Goal: Task Accomplishment & Management: Use online tool/utility

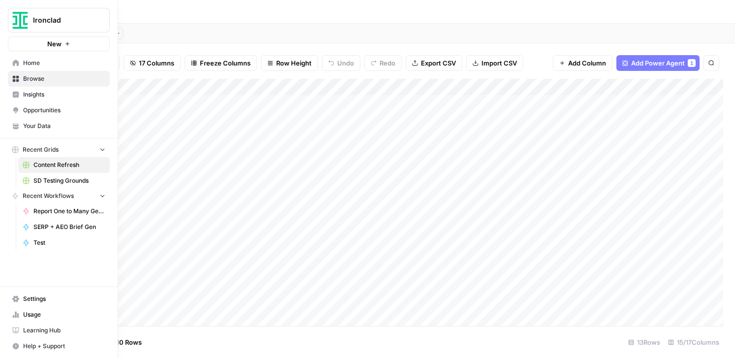
click at [10, 18] on button "Ironclad" at bounding box center [59, 20] width 102 height 25
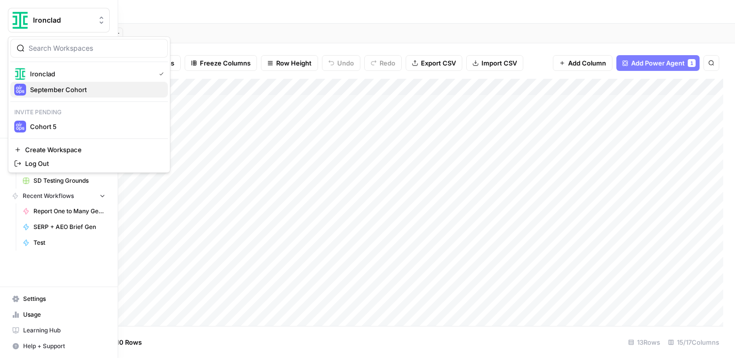
click at [43, 84] on div "September Cohort" at bounding box center [89, 90] width 150 height 12
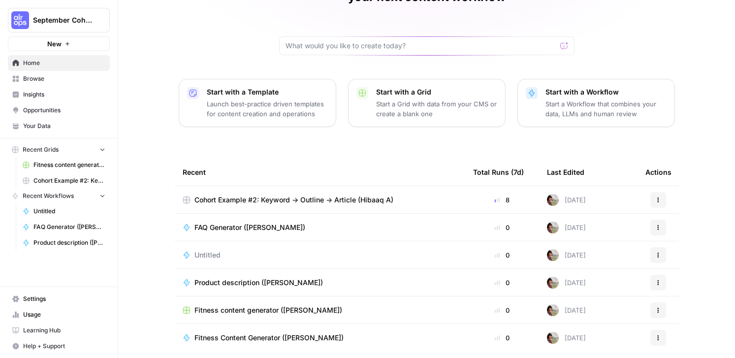
scroll to position [95, 0]
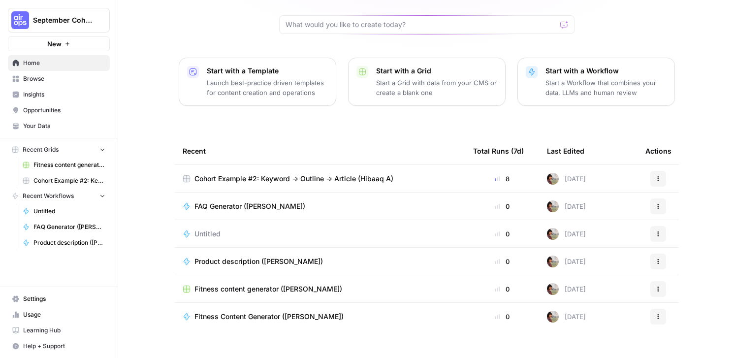
click at [377, 174] on span "Cohort Example #2: Keyword -> Outline -> Article (Hibaaq A)" at bounding box center [293, 179] width 199 height 10
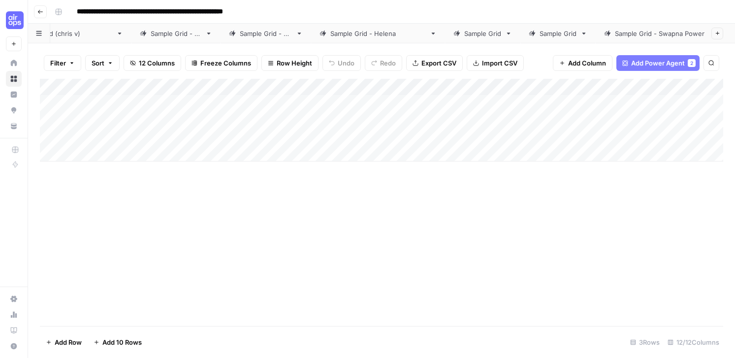
scroll to position [0, 138]
click at [611, 28] on link "Sample Grid - Swapna Power Agent Baseline" at bounding box center [687, 34] width 203 height 20
click at [338, 91] on div "Add Column" at bounding box center [381, 103] width 683 height 49
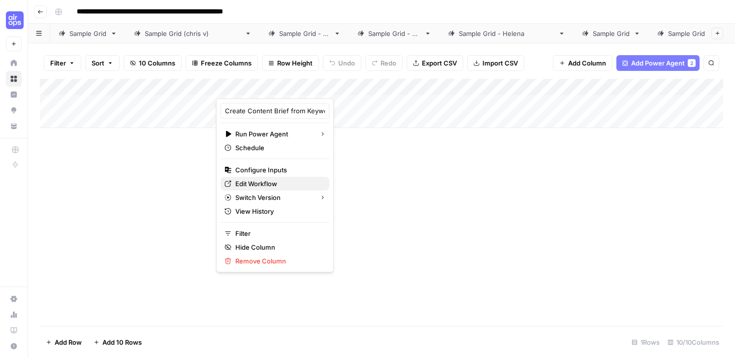
click at [259, 184] on span "Edit Workflow" at bounding box center [278, 184] width 86 height 10
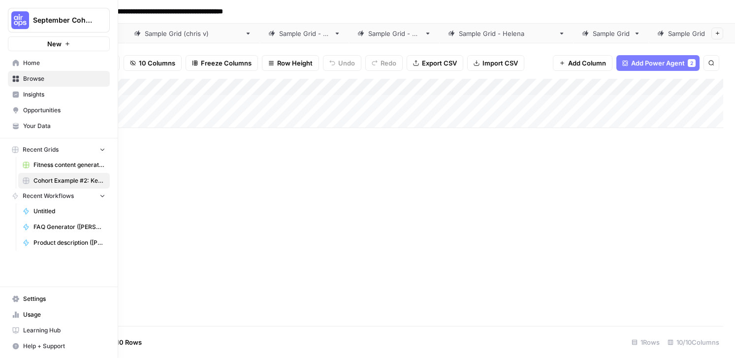
click at [38, 126] on span "Your Data" at bounding box center [64, 126] width 82 height 9
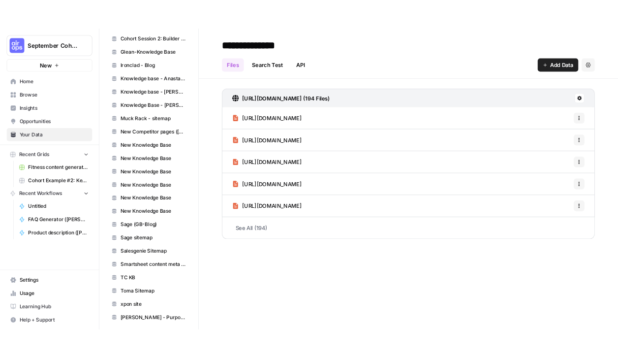
scroll to position [691, 0]
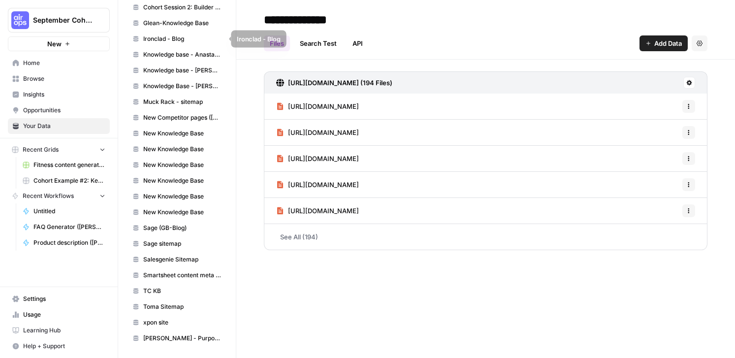
click at [173, 42] on span "Ironclad - Blog" at bounding box center [182, 38] width 78 height 9
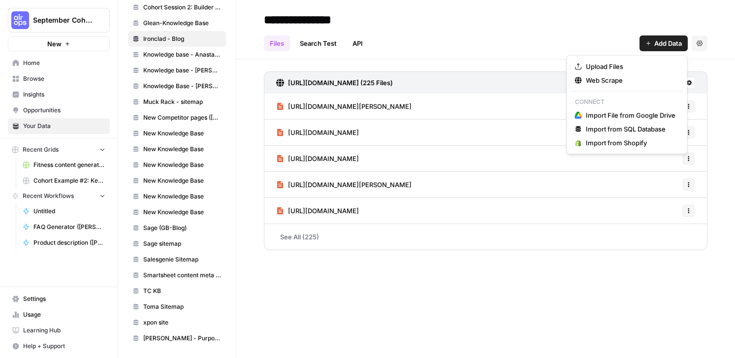
click at [657, 36] on button "Add Data" at bounding box center [663, 43] width 48 height 16
click at [600, 80] on span "Web Scrape" at bounding box center [631, 80] width 90 height 10
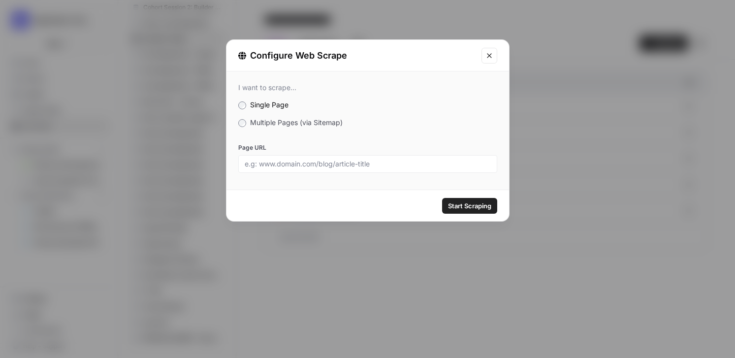
click at [312, 125] on span "Multiple Pages (via Sitemap)" at bounding box center [296, 122] width 93 height 8
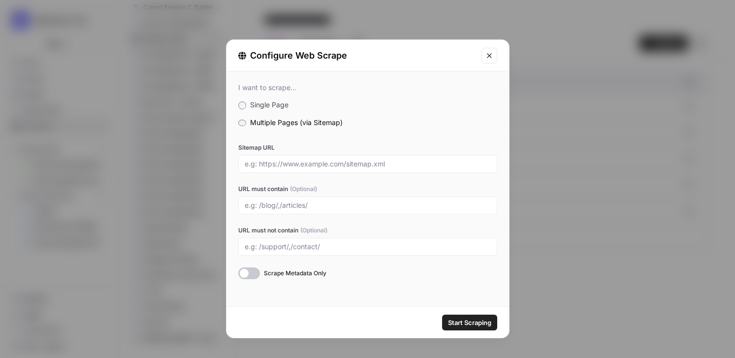
click at [489, 56] on icon "Close modal" at bounding box center [489, 56] width 8 height 8
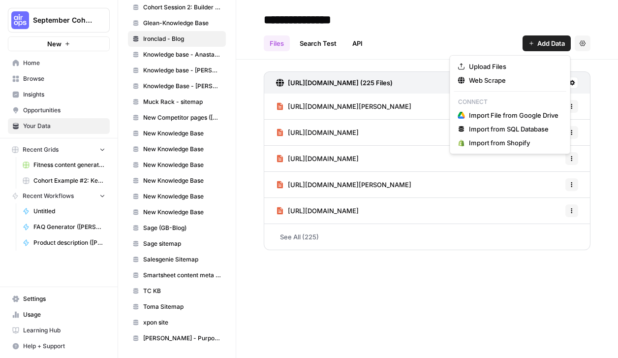
click at [549, 47] on span "Add Data" at bounding box center [551, 43] width 28 height 10
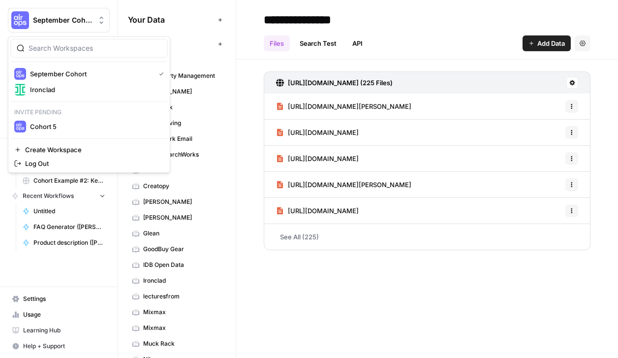
click at [58, 25] on span "September Cohort" at bounding box center [63, 20] width 60 height 10
click at [84, 90] on span "Ironclad" at bounding box center [95, 90] width 130 height 10
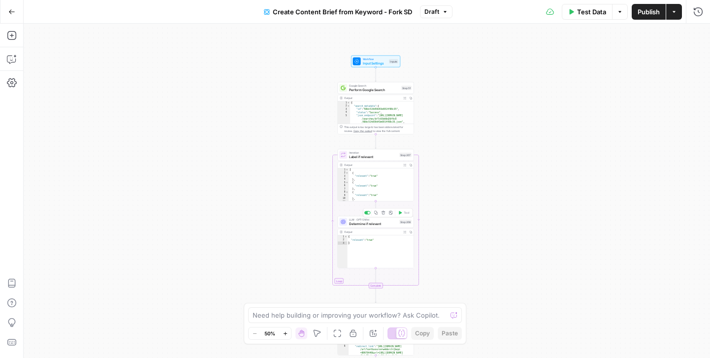
click at [366, 224] on span "Determine if relevant" at bounding box center [373, 223] width 48 height 5
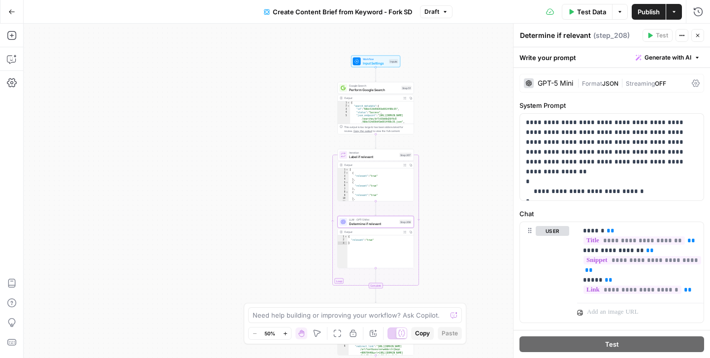
click at [564, 84] on div "GPT-5 Mini" at bounding box center [554, 83] width 35 height 7
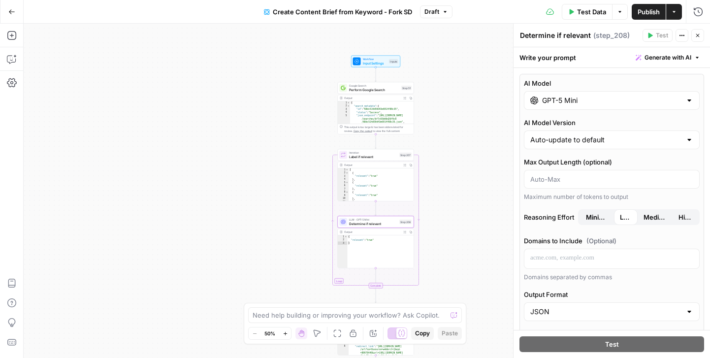
click at [607, 102] on input "GPT-5 Mini" at bounding box center [611, 100] width 139 height 10
click at [13, 10] on icon "button" at bounding box center [11, 11] width 7 height 7
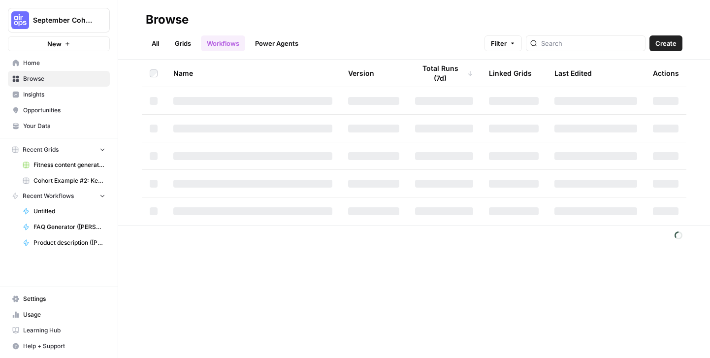
click at [31, 19] on button "September Cohort" at bounding box center [59, 20] width 102 height 25
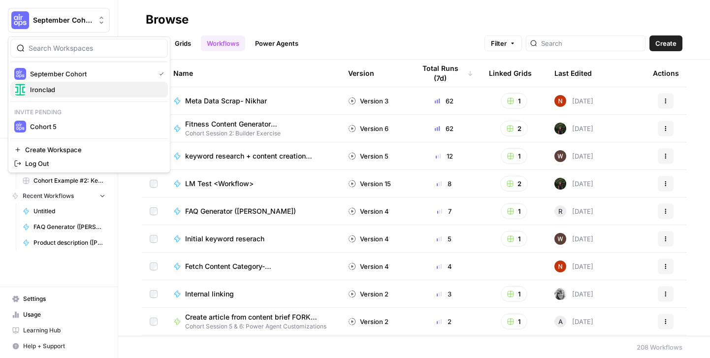
click at [38, 91] on span "Ironclad" at bounding box center [95, 90] width 130 height 10
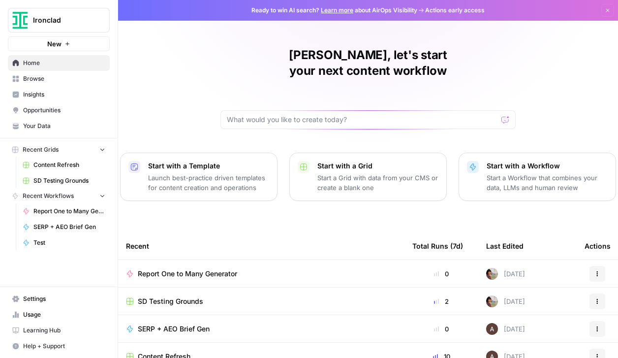
click at [32, 126] on span "Your Data" at bounding box center [64, 126] width 82 height 9
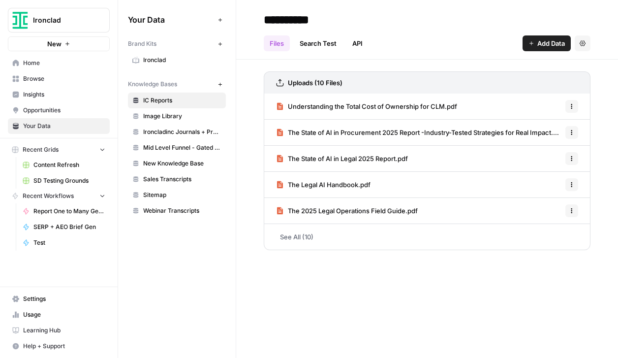
click at [175, 177] on span "Sales Transcripts" at bounding box center [182, 179] width 78 height 9
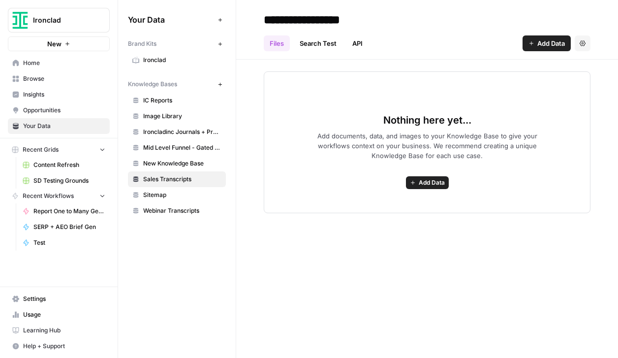
click at [235, 72] on div "Your Data Add Data Brand Kits New Ironclad Knowledge Bases New IC Reports Image…" at bounding box center [177, 115] width 118 height 230
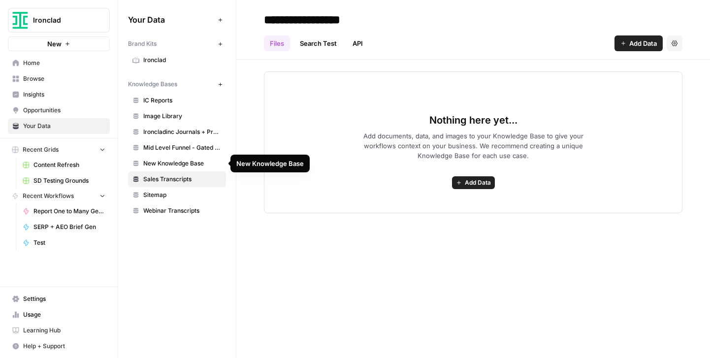
click at [155, 163] on span "New Knowledge Base" at bounding box center [182, 163] width 78 height 9
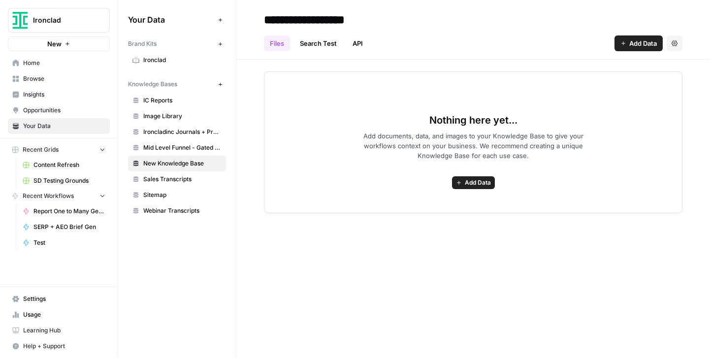
click at [155, 176] on span "Sales Transcripts" at bounding box center [182, 179] width 78 height 9
click at [238, 172] on div "Nothing here yet... Add documents, data, and images to your Knowledge Base to g…" at bounding box center [472, 137] width 473 height 154
click at [120, 19] on icon "button" at bounding box center [119, 19] width 7 height 7
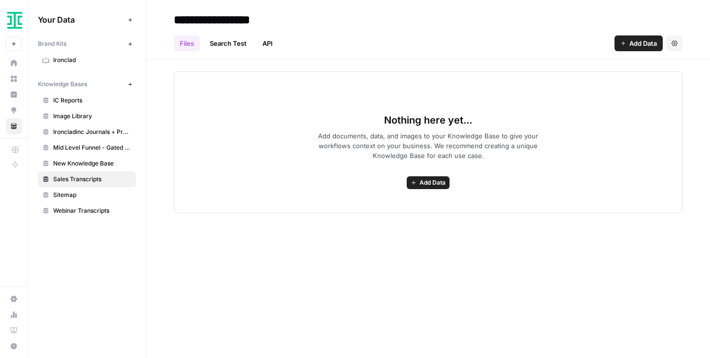
click at [69, 19] on span "Your Data" at bounding box center [81, 20] width 86 height 12
click at [50, 19] on span "Your Data" at bounding box center [81, 20] width 86 height 12
click at [62, 62] on span "Ironclad" at bounding box center [92, 60] width 78 height 9
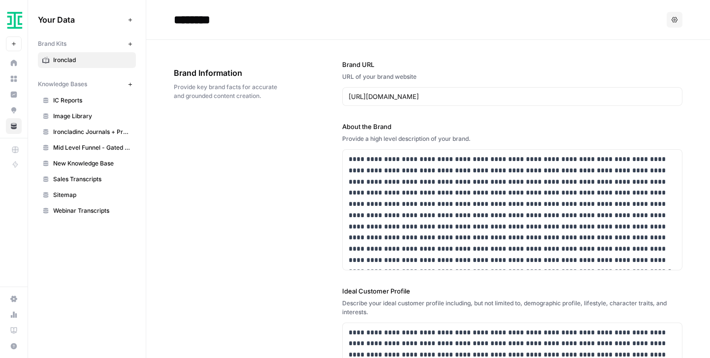
click at [73, 105] on link "IC Reports" at bounding box center [87, 101] width 98 height 16
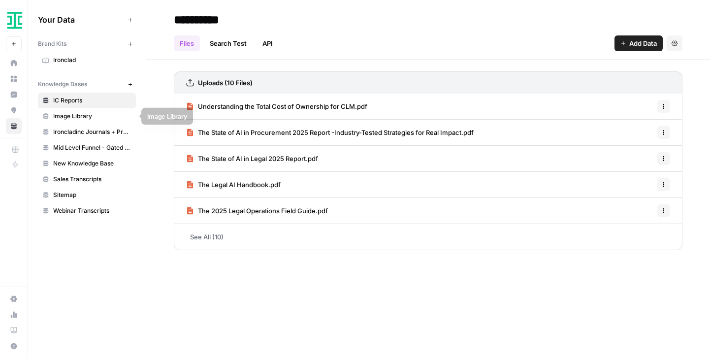
click at [75, 123] on link "Image Library" at bounding box center [87, 116] width 98 height 16
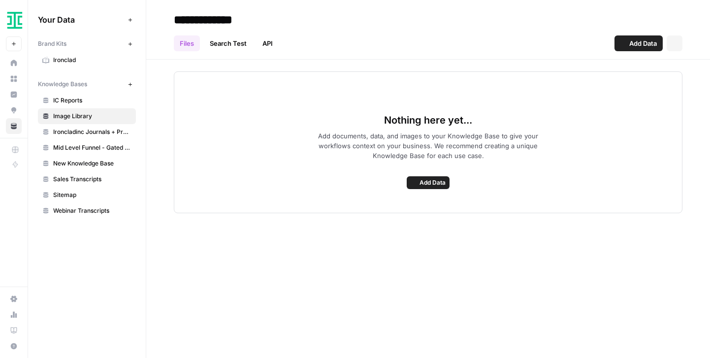
click at [73, 131] on span "Ironcladinc Journals + Products" at bounding box center [92, 131] width 78 height 9
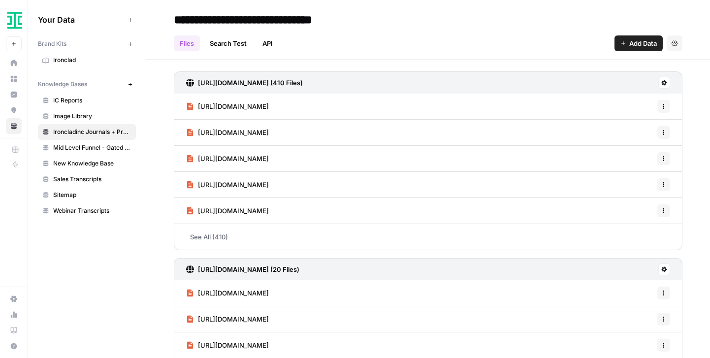
click at [72, 144] on span "Mid Level Funnel - Gated Assets + Webinars" at bounding box center [92, 147] width 78 height 9
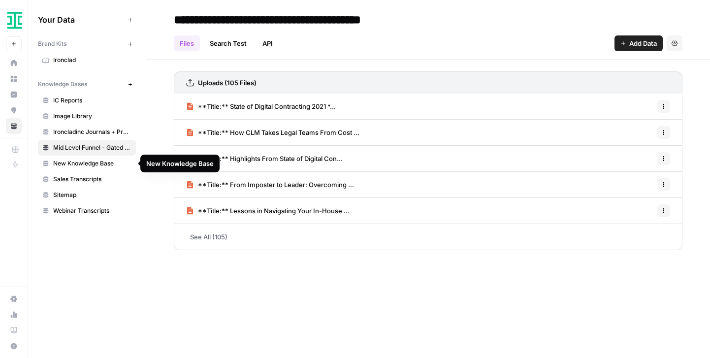
click at [75, 163] on span "New Knowledge Base" at bounding box center [92, 163] width 78 height 9
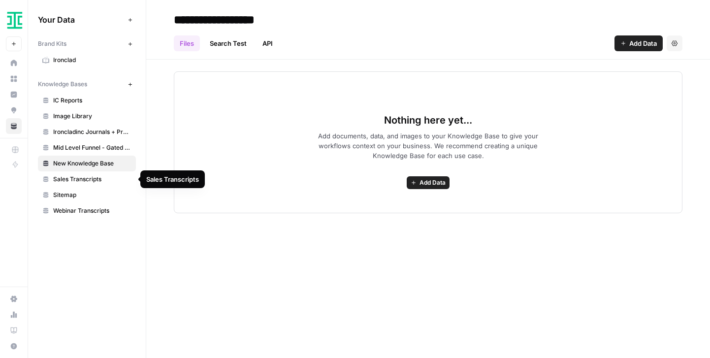
click at [76, 178] on span "Sales Transcripts" at bounding box center [92, 179] width 78 height 9
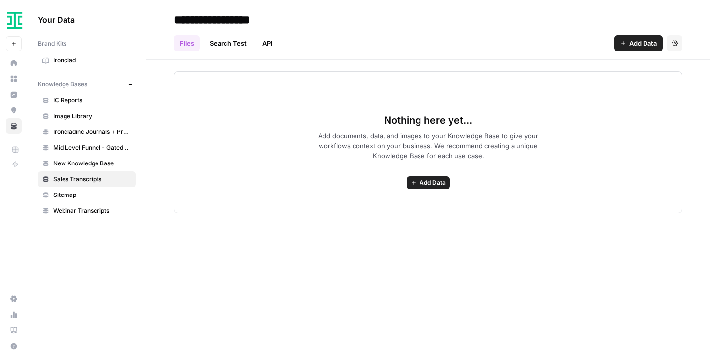
click at [89, 210] on span "Webinar Transcripts" at bounding box center [92, 210] width 78 height 9
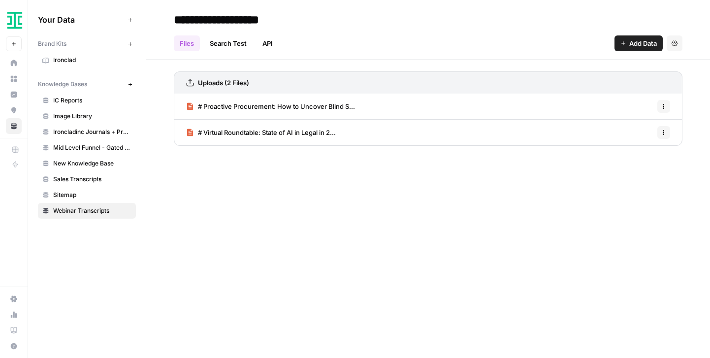
click at [81, 179] on span "Sales Transcripts" at bounding box center [92, 179] width 78 height 9
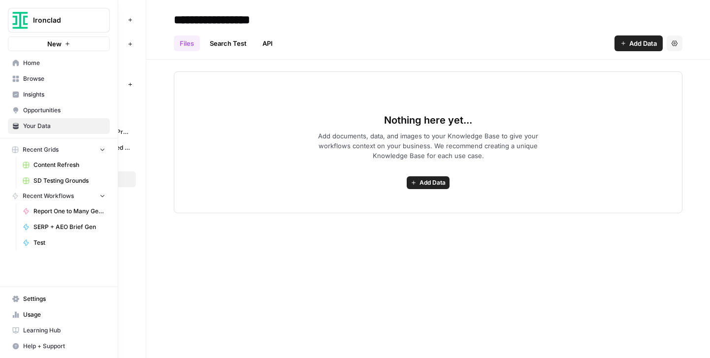
click at [39, 179] on span "SD Testing Grounds" at bounding box center [69, 180] width 72 height 9
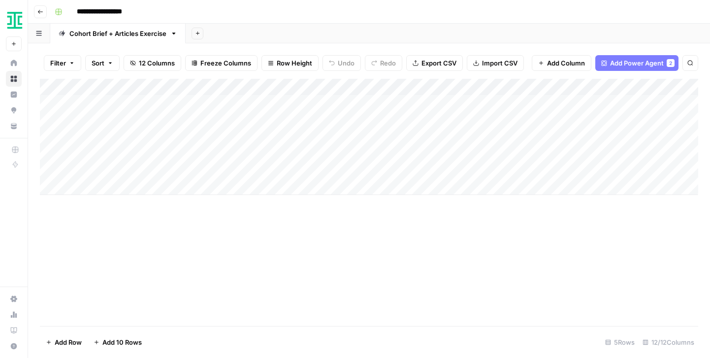
click at [257, 83] on div "Add Column" at bounding box center [369, 137] width 658 height 116
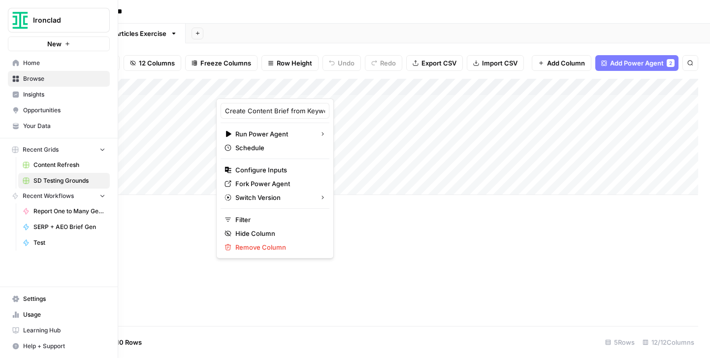
click at [16, 21] on img "Workspace: Ironclad" at bounding box center [20, 20] width 18 height 18
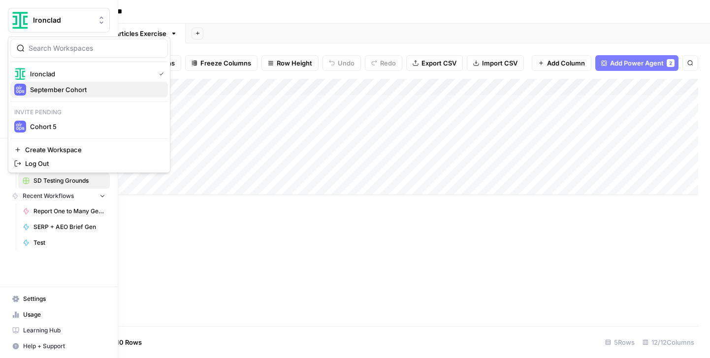
click at [28, 92] on div "September Cohort" at bounding box center [89, 90] width 150 height 12
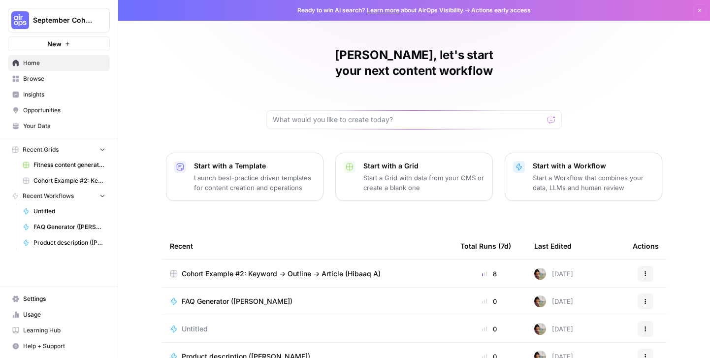
click at [238, 269] on span "Cohort Example #2: Keyword -> Outline -> Article (Hibaaq A)" at bounding box center [281, 274] width 199 height 10
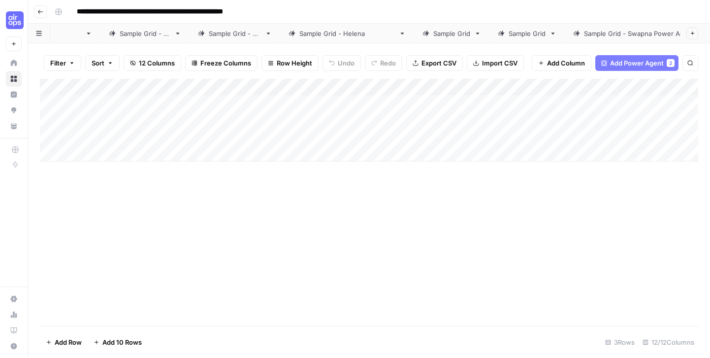
scroll to position [0, 163]
click at [598, 29] on div "Sample Grid - [PERSON_NAME] Power Agent Baseline" at bounding box center [662, 34] width 164 height 10
click at [377, 86] on div "Add Column" at bounding box center [369, 103] width 658 height 49
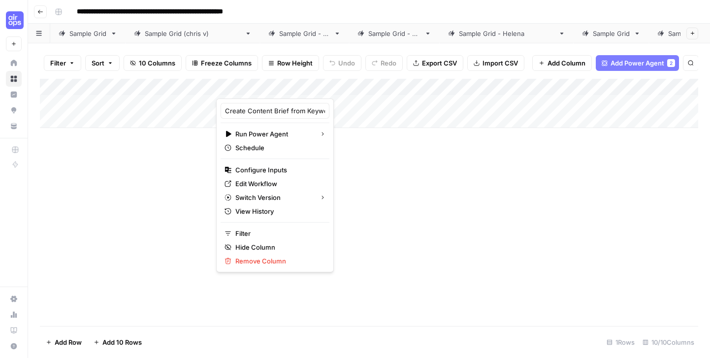
click at [242, 185] on span "Edit Workflow" at bounding box center [278, 184] width 86 height 10
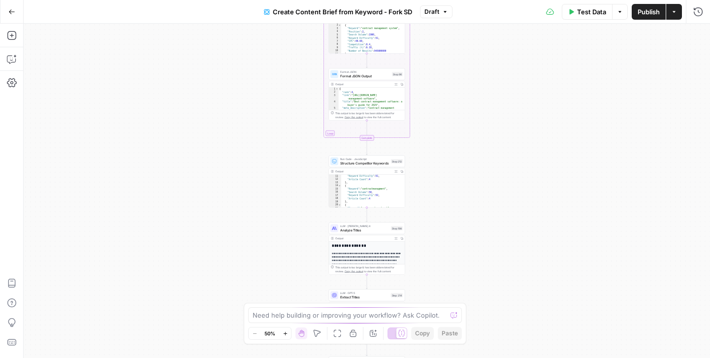
scroll to position [103, 0]
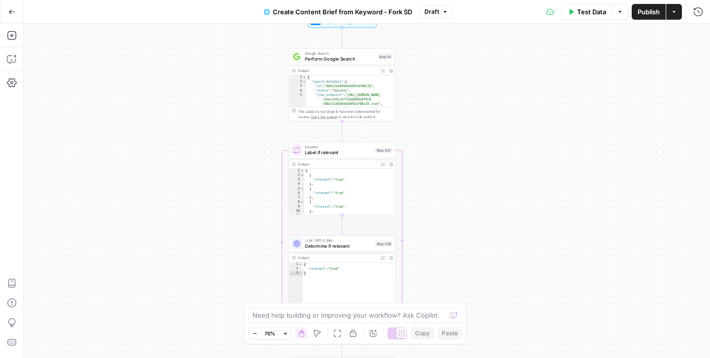
click at [320, 243] on span "Determine if relevant" at bounding box center [338, 246] width 67 height 7
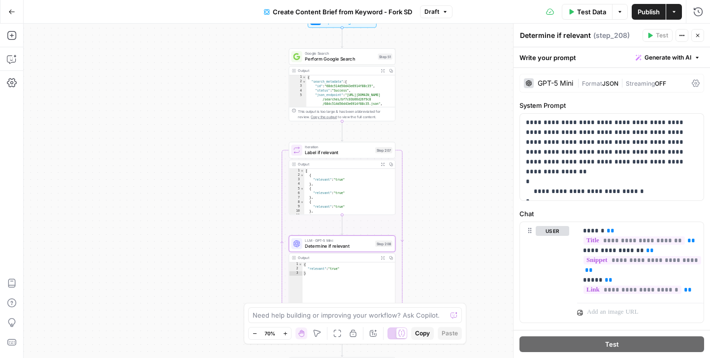
click at [567, 87] on div "GPT-5 Mini" at bounding box center [548, 83] width 49 height 10
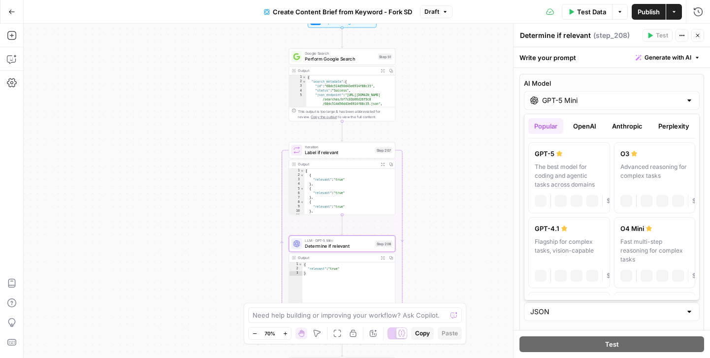
click at [691, 101] on div at bounding box center [689, 100] width 8 height 10
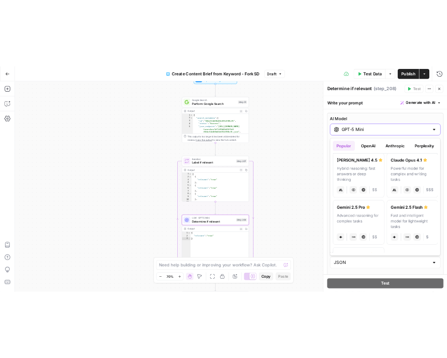
scroll to position [154, 0]
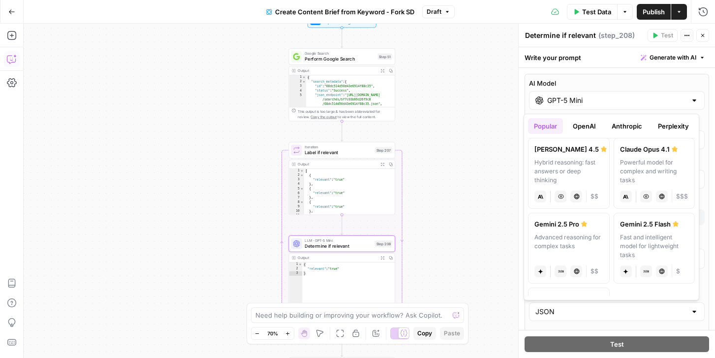
click at [11, 62] on icon "button" at bounding box center [12, 59] width 10 height 10
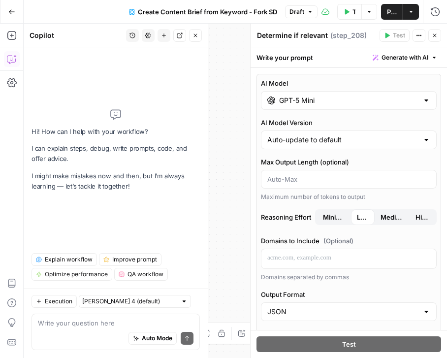
click at [10, 7] on button "Go Back" at bounding box center [12, 12] width 18 height 18
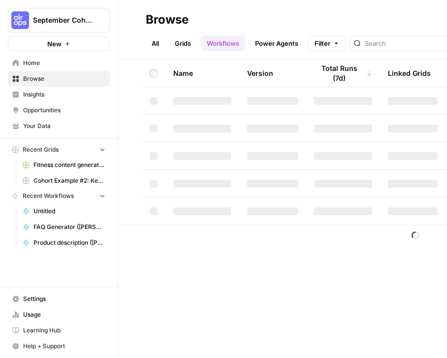
click at [35, 21] on span "September Cohort" at bounding box center [63, 20] width 60 height 10
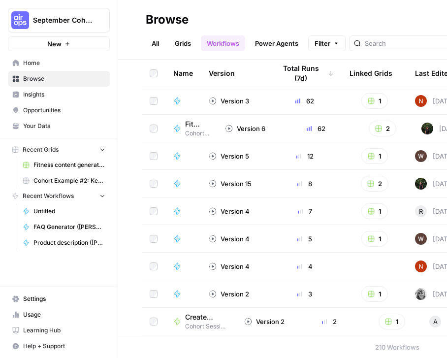
click at [72, 62] on span "Home" at bounding box center [64, 63] width 82 height 9
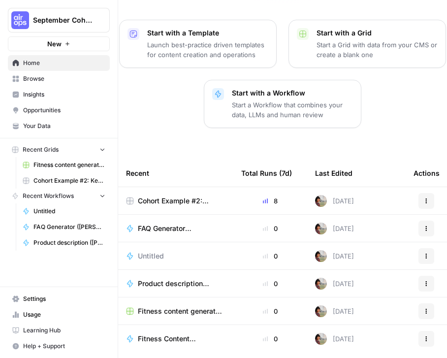
scroll to position [155, 0]
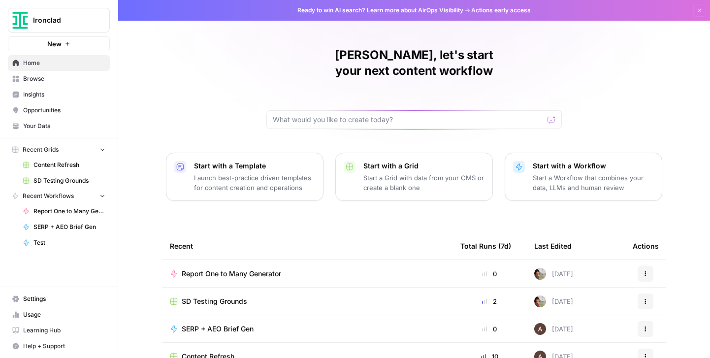
click at [41, 124] on span "Your Data" at bounding box center [64, 126] width 82 height 9
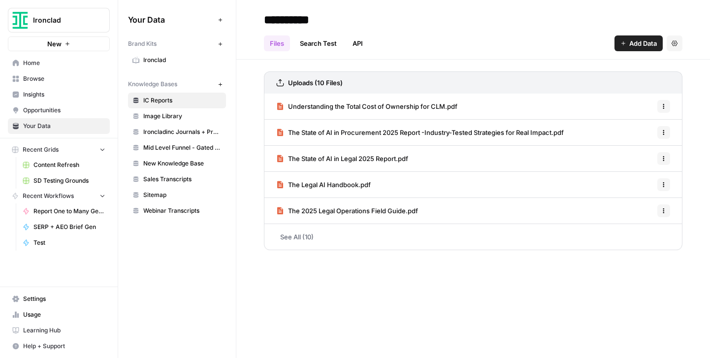
click at [144, 59] on span "Ironclad" at bounding box center [182, 60] width 78 height 9
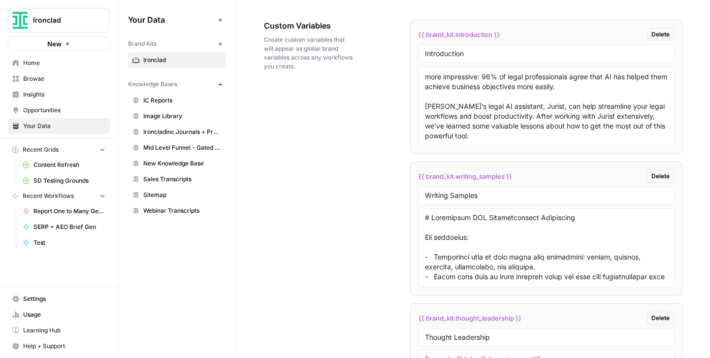
scroll to position [1914, 0]
click at [494, 96] on textarea "AI is changing how we work across every industry, and legal teams are really em…" at bounding box center [546, 105] width 243 height 70
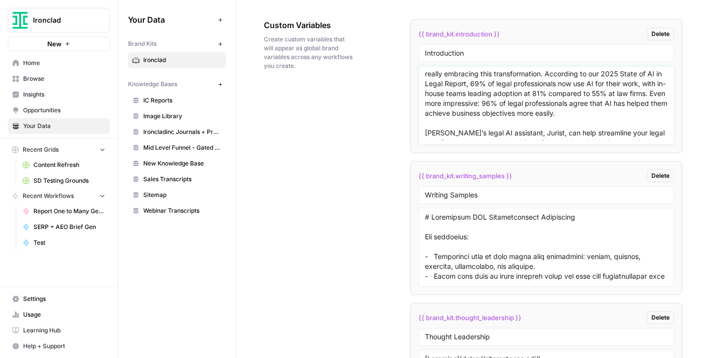
scroll to position [0, 0]
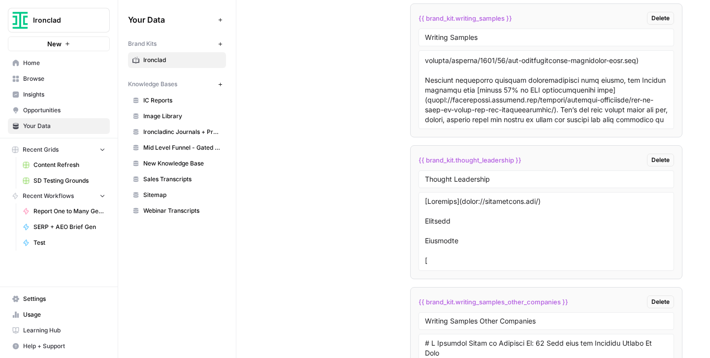
scroll to position [2076, 0]
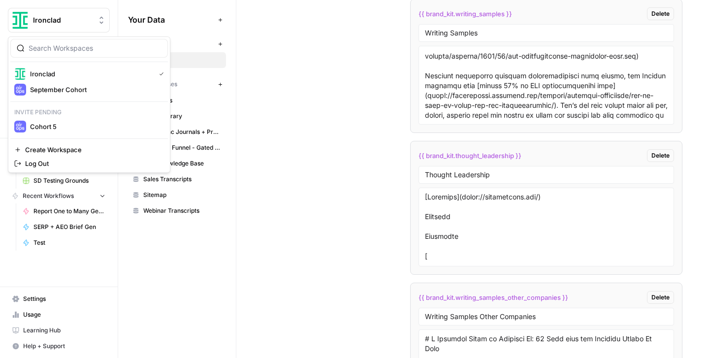
click at [24, 22] on img "Workspace: Ironclad" at bounding box center [20, 20] width 18 height 18
click at [31, 72] on span "Ironclad" at bounding box center [90, 74] width 121 height 10
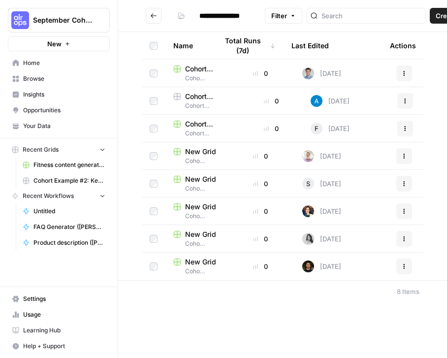
click at [436, 19] on span "Create" at bounding box center [446, 16] width 21 height 10
click at [396, 40] on span "Grid" at bounding box center [403, 39] width 55 height 10
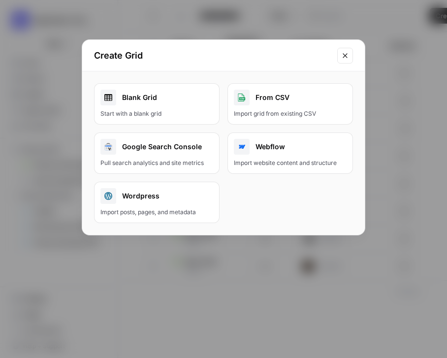
click at [172, 109] on div "Start with a blank grid" at bounding box center [156, 113] width 113 height 9
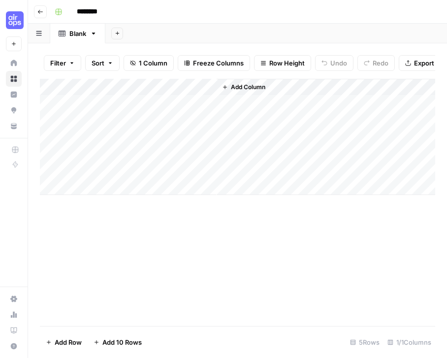
click at [116, 9] on input "********" at bounding box center [99, 12] width 55 height 16
type input "**********"
click at [138, 85] on div "Add Column" at bounding box center [237, 137] width 395 height 116
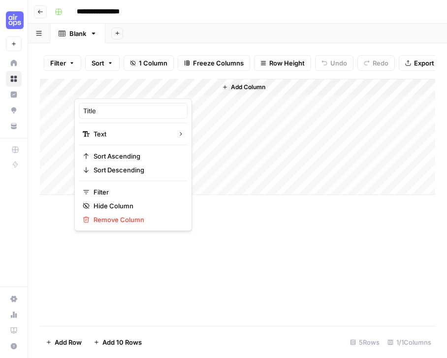
click at [138, 85] on div at bounding box center [145, 89] width 142 height 20
click at [123, 109] on input "Title" at bounding box center [133, 111] width 100 height 10
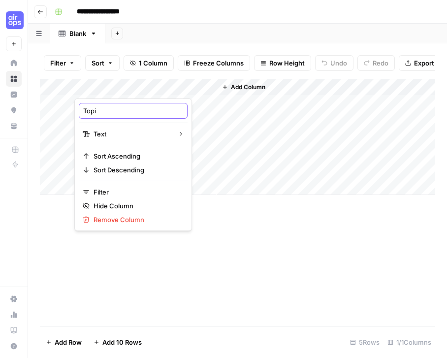
type input "Topic"
click at [256, 86] on span "Add Column" at bounding box center [248, 87] width 34 height 9
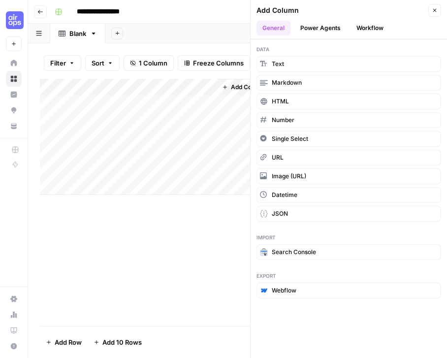
click at [331, 27] on button "Power Agents" at bounding box center [320, 28] width 52 height 15
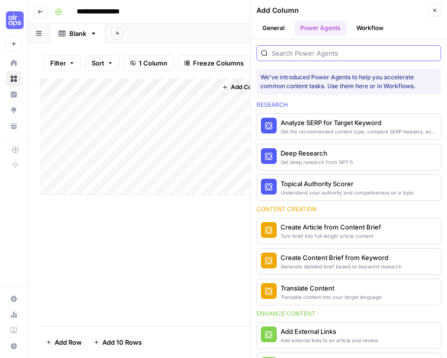
click at [317, 52] on input "search" at bounding box center [354, 53] width 165 height 10
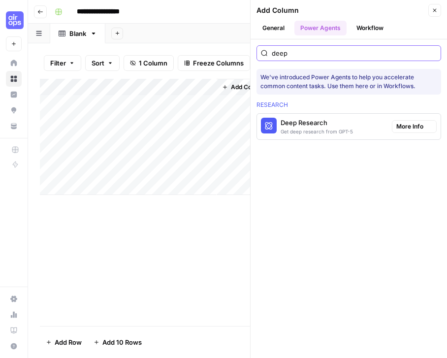
type input "deep"
click at [335, 126] on div "Deep Research" at bounding box center [316, 123] width 72 height 10
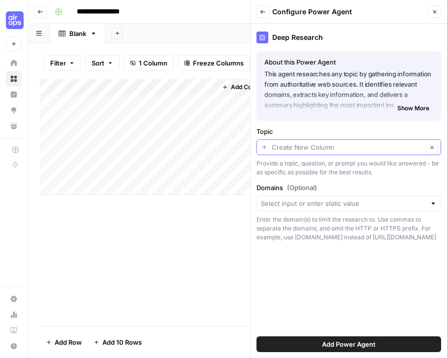
click at [299, 145] on input "Topic" at bounding box center [347, 147] width 151 height 10
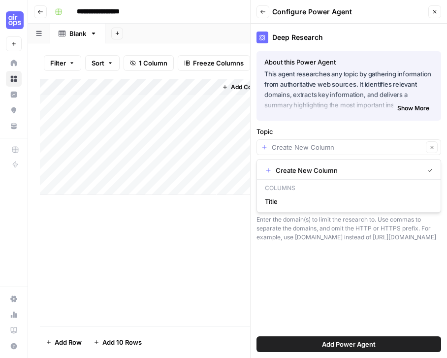
type input "Create New Column"
click at [161, 226] on div "Add Column" at bounding box center [237, 202] width 395 height 247
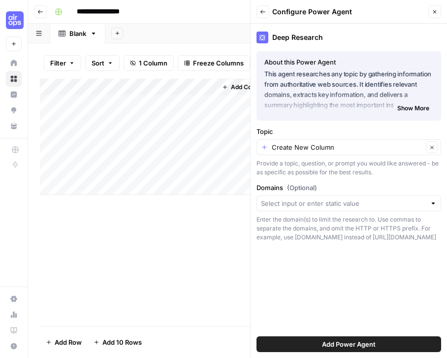
click at [105, 84] on div "Add Column" at bounding box center [237, 137] width 395 height 116
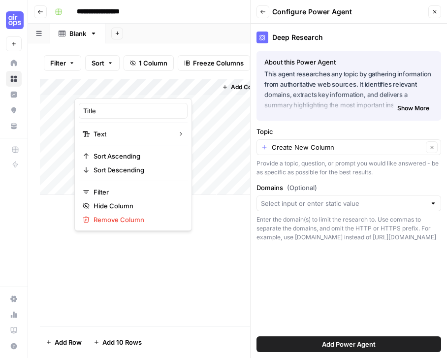
click at [105, 84] on div at bounding box center [145, 89] width 142 height 20
click at [102, 116] on div "Title" at bounding box center [133, 111] width 109 height 16
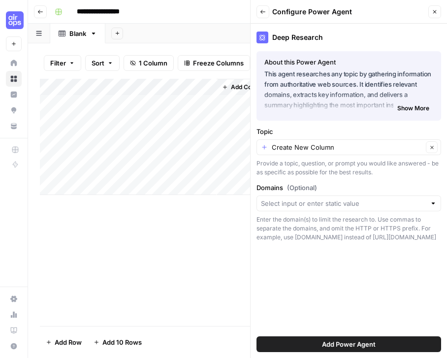
click at [102, 116] on div "Add Column" at bounding box center [237, 137] width 395 height 116
click at [109, 85] on div "Add Column" at bounding box center [237, 137] width 395 height 116
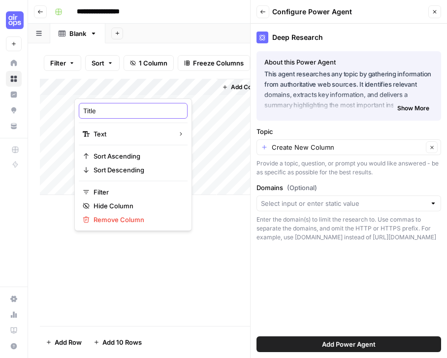
click at [96, 109] on input "Title" at bounding box center [133, 111] width 100 height 10
type input "Topic"
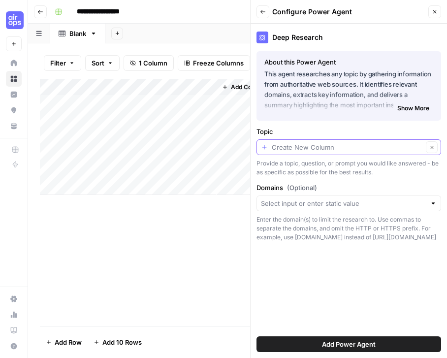
click at [301, 147] on input "Topic" at bounding box center [347, 147] width 151 height 10
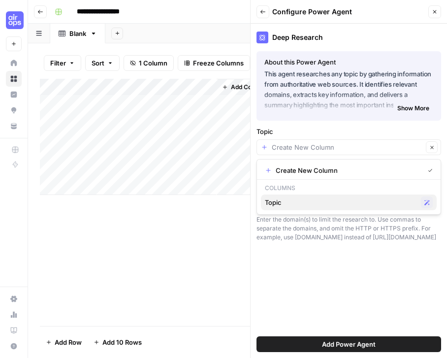
click at [273, 203] on span "Topic" at bounding box center [341, 202] width 152 height 10
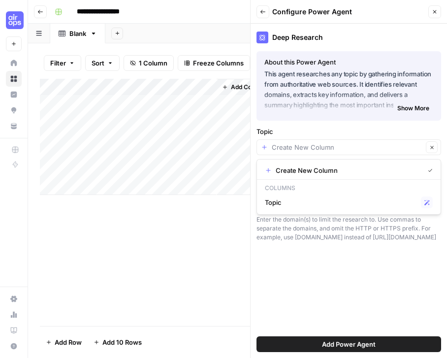
type input "Topic"
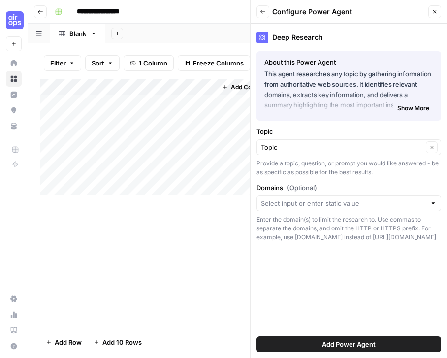
click at [236, 84] on span "Add Column" at bounding box center [248, 87] width 34 height 9
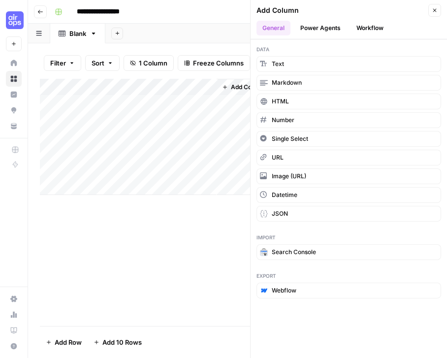
click at [325, 26] on button "Power Agents" at bounding box center [320, 28] width 52 height 15
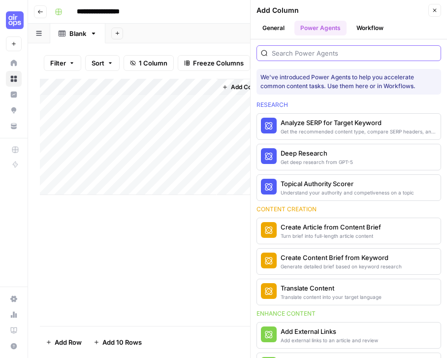
click at [310, 51] on input "search" at bounding box center [354, 53] width 165 height 10
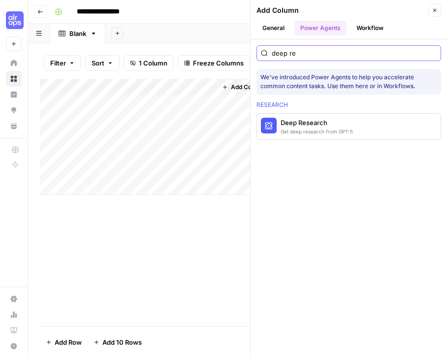
type input "deep re"
click at [324, 124] on div "Deep Research" at bounding box center [316, 123] width 72 height 10
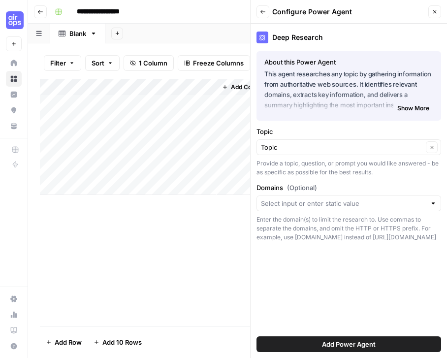
click at [344, 344] on span "Add Power Agent" at bounding box center [349, 344] width 54 height 10
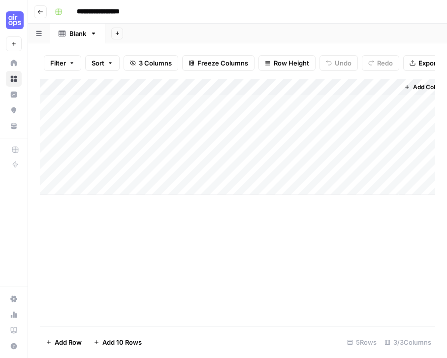
click at [145, 105] on div "Add Column" at bounding box center [237, 137] width 395 height 116
type textarea "**********"
click at [156, 124] on div "Add Column" at bounding box center [237, 137] width 395 height 116
click at [130, 118] on div "Add Column" at bounding box center [237, 137] width 395 height 116
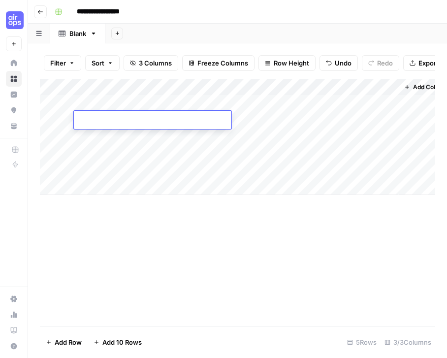
click at [130, 118] on textarea at bounding box center [152, 121] width 157 height 14
type textarea "**********"
click at [116, 136] on div "Add Column" at bounding box center [237, 137] width 395 height 116
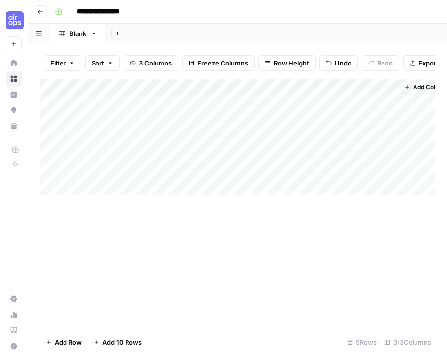
click at [116, 136] on div "Add Column" at bounding box center [237, 137] width 395 height 116
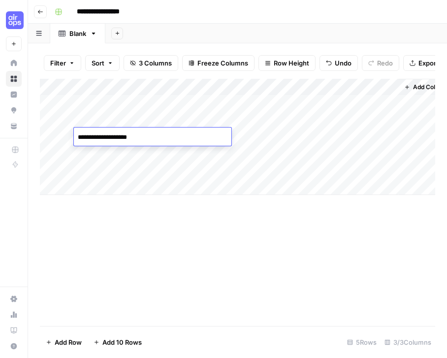
type textarea "**********"
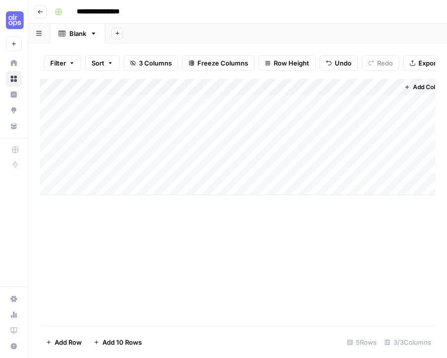
click at [114, 153] on div "Add Column" at bounding box center [237, 137] width 395 height 116
type textarea "**********"
click at [78, 168] on div "Add Column" at bounding box center [237, 137] width 395 height 116
click at [149, 169] on div "Add Column" at bounding box center [237, 202] width 395 height 247
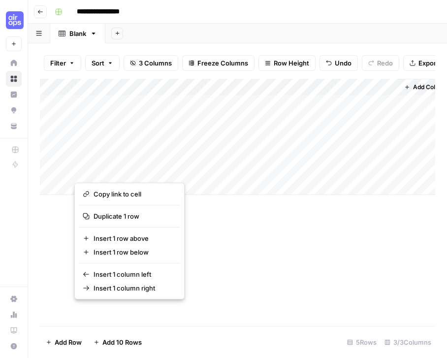
click at [106, 168] on button "button" at bounding box center [145, 169] width 142 height 17
click at [58, 216] on div "Add Column" at bounding box center [237, 202] width 395 height 247
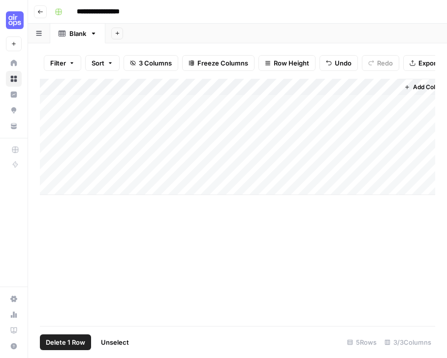
click at [50, 166] on div "Add Column" at bounding box center [237, 137] width 395 height 116
click at [69, 340] on span "Delete 1 Row" at bounding box center [65, 342] width 39 height 10
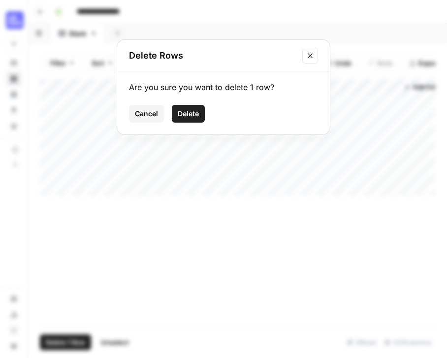
click at [187, 113] on span "Delete" at bounding box center [188, 114] width 21 height 10
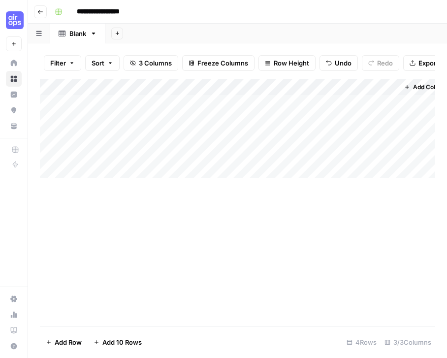
click at [289, 88] on div "Add Column" at bounding box center [237, 128] width 395 height 99
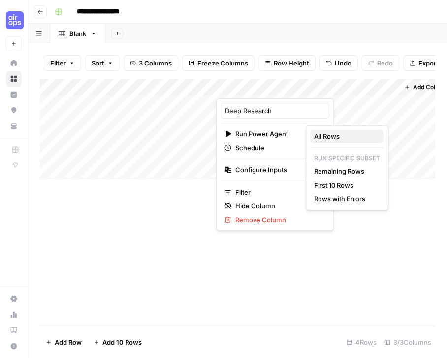
click at [338, 136] on span "All Rows" at bounding box center [345, 136] width 62 height 10
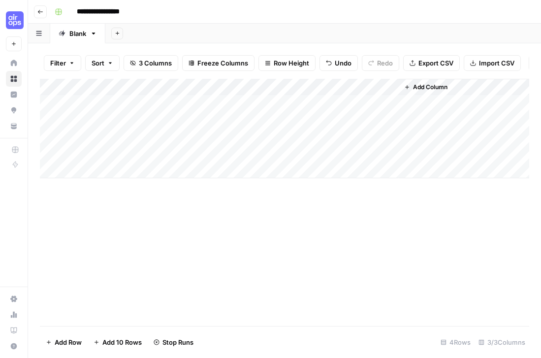
click at [287, 93] on div "Add Column" at bounding box center [284, 128] width 489 height 99
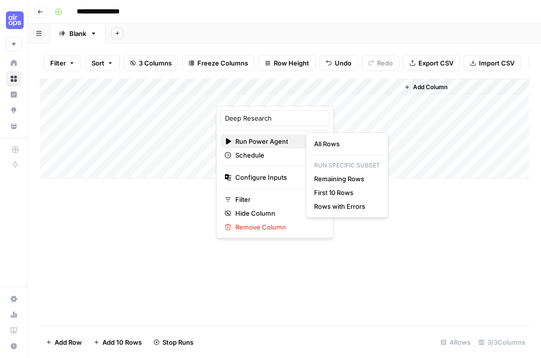
click at [322, 141] on icon "button" at bounding box center [323, 141] width 2 height 3
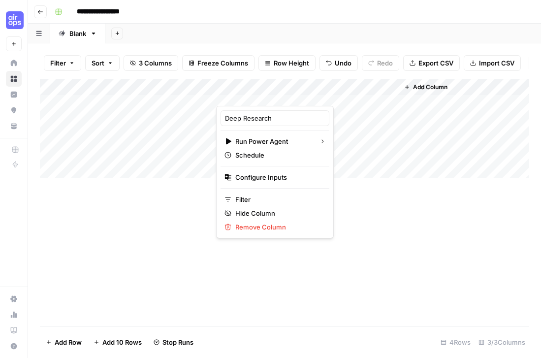
click at [312, 260] on div "Add Column" at bounding box center [284, 202] width 489 height 247
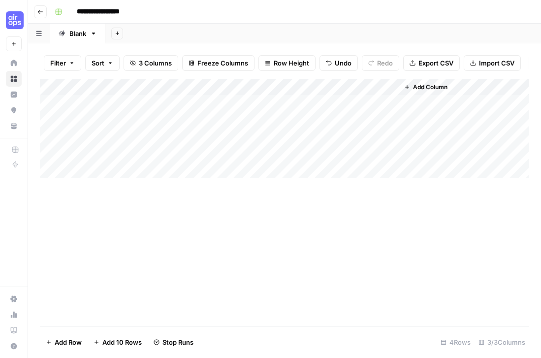
click at [286, 93] on div "Add Column" at bounding box center [284, 128] width 489 height 99
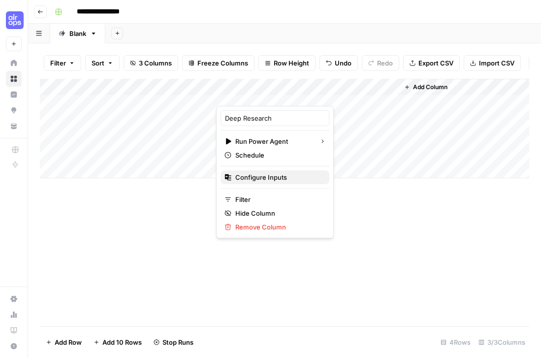
click at [251, 173] on span "Configure Inputs" at bounding box center [278, 177] width 86 height 10
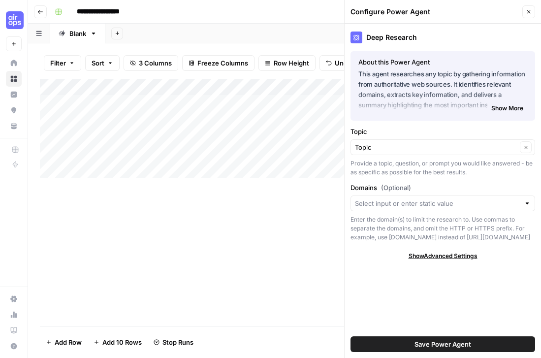
click at [446, 253] on span "Show Advanced Settings" at bounding box center [442, 255] width 69 height 9
click at [252, 255] on div "Add Column" at bounding box center [284, 202] width 489 height 247
click at [446, 9] on button "Close" at bounding box center [528, 11] width 13 height 13
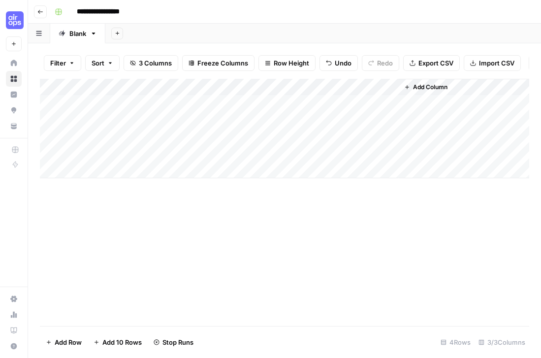
click at [287, 95] on div "Add Column" at bounding box center [284, 128] width 489 height 99
click at [431, 92] on span "Add Column" at bounding box center [430, 87] width 34 height 9
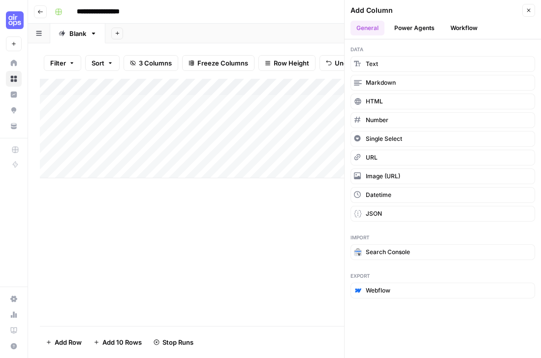
click at [446, 24] on button "Workflow" at bounding box center [463, 28] width 39 height 15
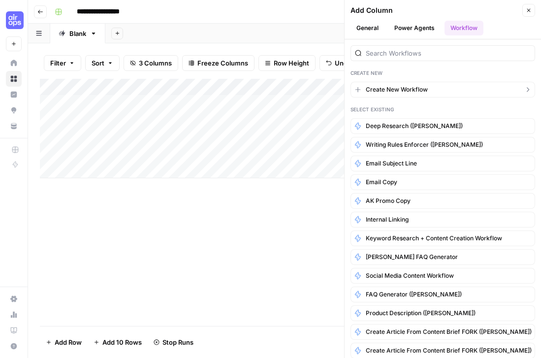
click at [420, 91] on span "Create New Workflow" at bounding box center [397, 89] width 62 height 9
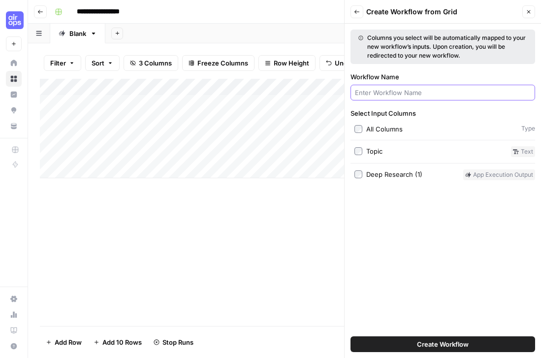
click at [420, 90] on input "Workflow Name" at bounding box center [443, 93] width 176 height 10
type input "Deep research fork - [PERSON_NAME]"
click at [446, 342] on span "Create Workflow" at bounding box center [443, 344] width 52 height 10
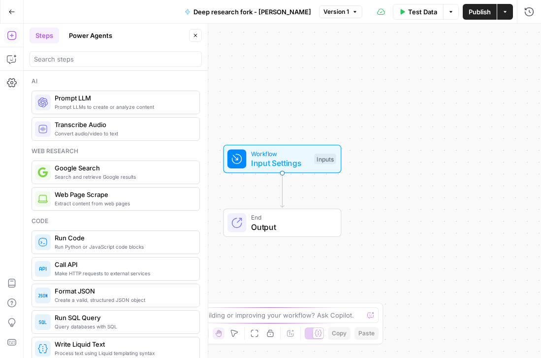
click at [93, 38] on button "Power Agents" at bounding box center [90, 36] width 55 height 16
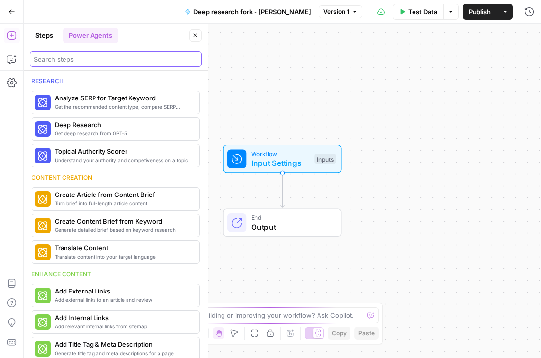
click at [90, 63] on input "search" at bounding box center [115, 59] width 163 height 10
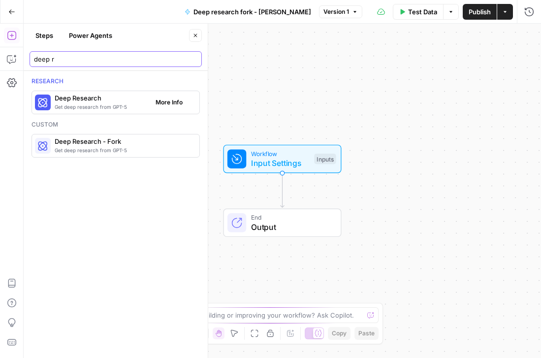
type input "deep r"
click at [82, 104] on span "Get deep research from GPT-5" at bounding box center [101, 107] width 93 height 8
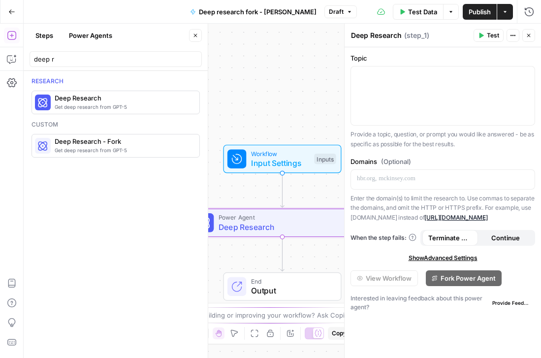
click at [446, 34] on icon "button" at bounding box center [529, 35] width 6 height 6
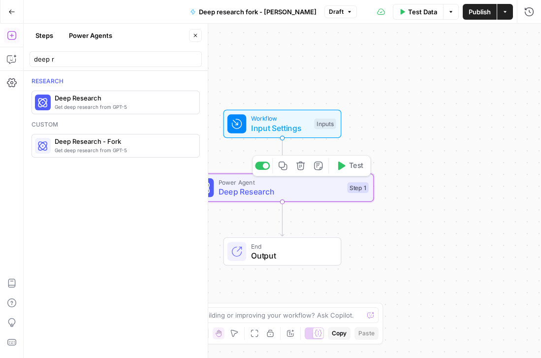
click at [301, 170] on icon "button" at bounding box center [300, 165] width 8 height 8
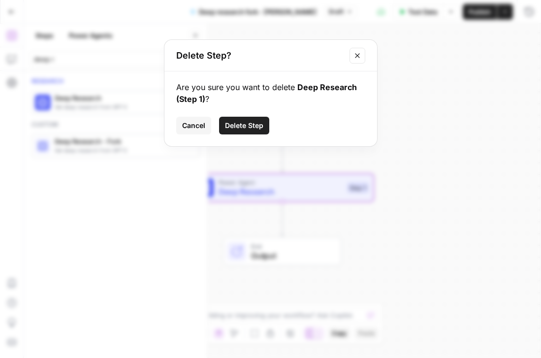
click at [240, 126] on span "Delete Step" at bounding box center [244, 126] width 38 height 10
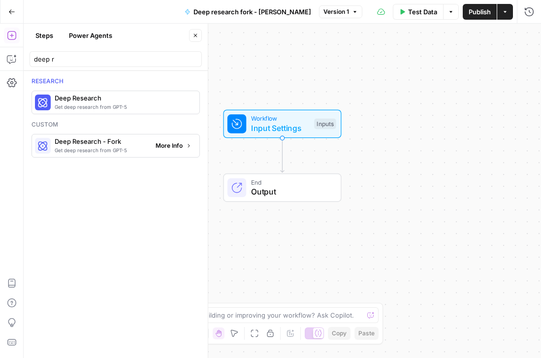
click at [93, 145] on span "Deep Research - Fork" at bounding box center [101, 141] width 93 height 10
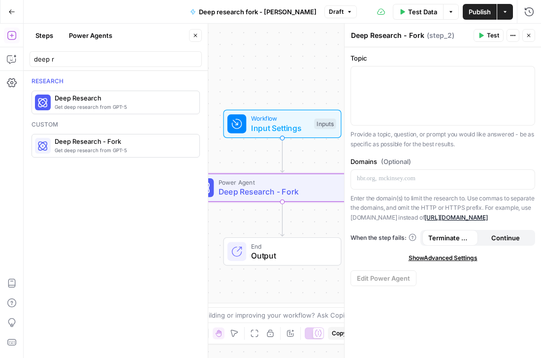
click at [417, 36] on textarea "Deep Research - Fork" at bounding box center [387, 36] width 73 height 10
type textarea "Deep Research -"
click at [446, 36] on icon "button" at bounding box center [529, 35] width 6 height 6
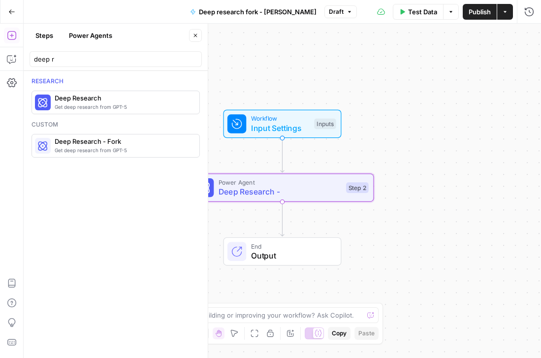
click at [196, 34] on icon "button" at bounding box center [195, 35] width 3 height 3
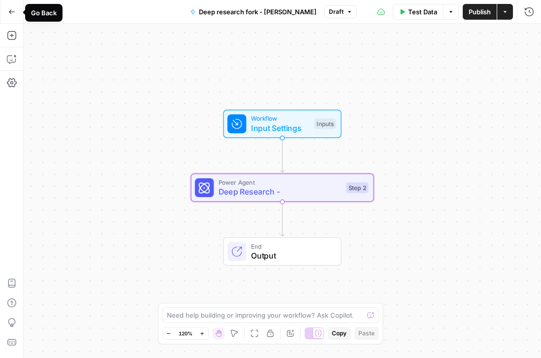
click at [9, 11] on icon "button" at bounding box center [12, 11] width 6 height 4
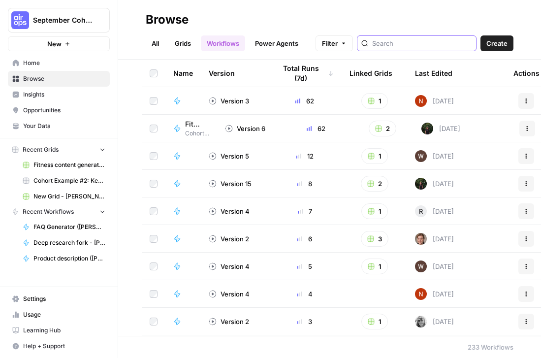
click at [414, 46] on input "search" at bounding box center [422, 43] width 100 height 10
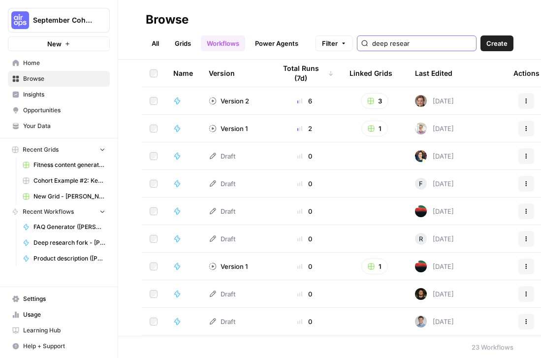
type input "deep resear"
click at [154, 44] on link "All" at bounding box center [155, 43] width 19 height 16
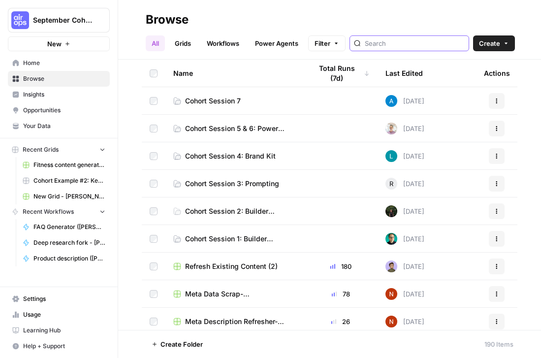
click at [413, 45] on input "search" at bounding box center [415, 43] width 100 height 10
type input "deep research"
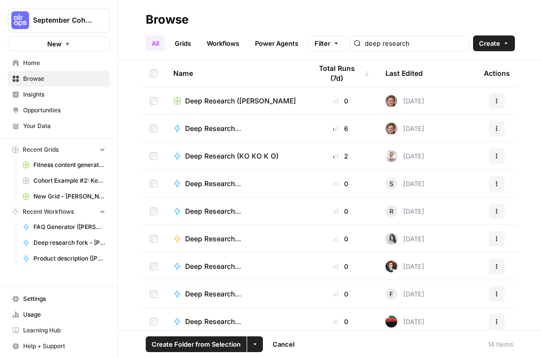
click at [253, 344] on icon "button" at bounding box center [255, 344] width 6 height 6
click at [253, 345] on icon "button" at bounding box center [255, 344] width 6 height 6
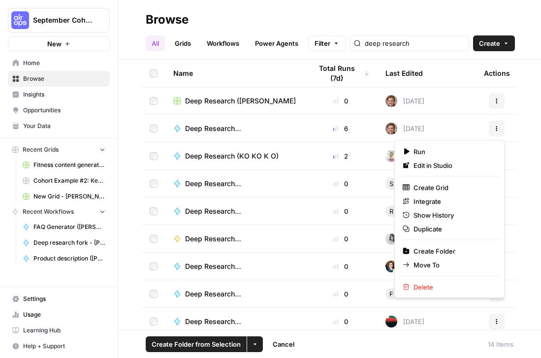
click at [495, 129] on icon "button" at bounding box center [497, 128] width 6 height 6
click at [440, 228] on span "Duplicate" at bounding box center [452, 229] width 79 height 10
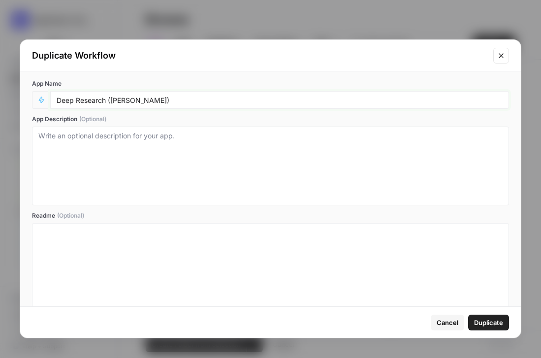
click at [125, 99] on input "Deep Research ([PERSON_NAME])" at bounding box center [280, 99] width 446 height 9
type input "Deep Research ([PERSON_NAME])"
click at [478, 323] on span "Duplicate" at bounding box center [488, 322] width 29 height 10
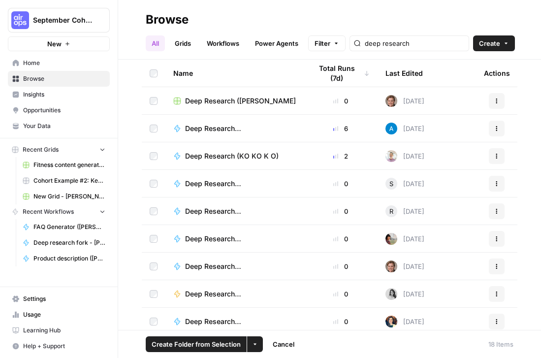
click at [218, 239] on span "Deep Research ([PERSON_NAME])" at bounding box center [236, 239] width 103 height 10
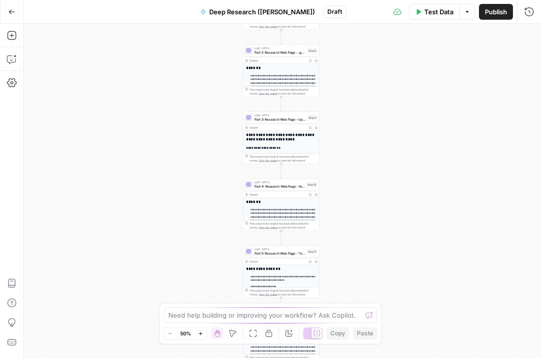
click at [348, 163] on div "**********" at bounding box center [282, 191] width 517 height 334
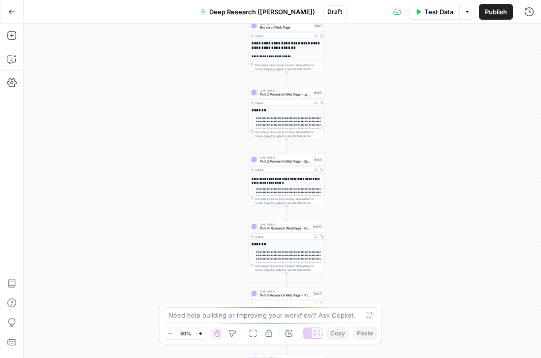
scroll to position [132, 0]
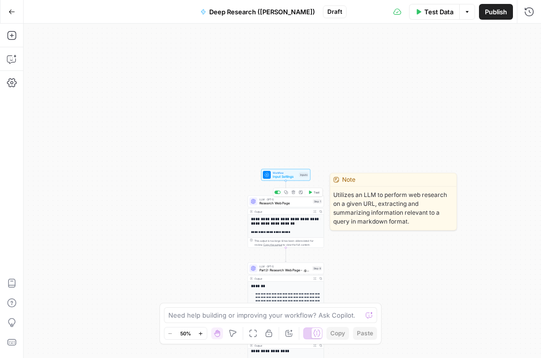
click at [281, 203] on span "Research Web Page" at bounding box center [285, 203] width 52 height 5
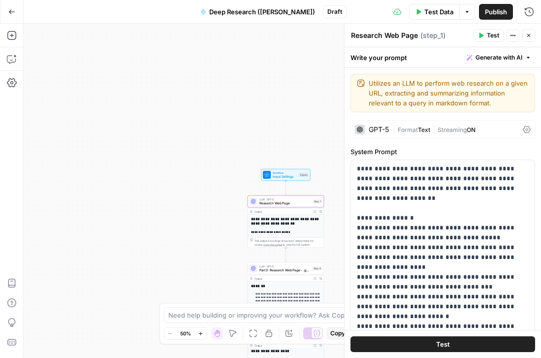
scroll to position [132, 0]
click at [425, 36] on span "( step_1 )" at bounding box center [432, 36] width 25 height 10
click at [387, 36] on textarea "Research Web Page" at bounding box center [384, 36] width 67 height 10
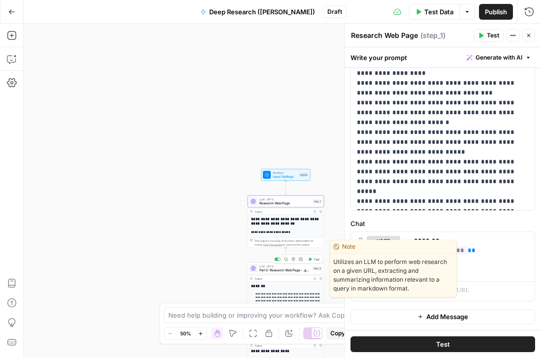
click at [276, 270] on span "Part 2: Research Web Page - .gov / .edu Only" at bounding box center [284, 270] width 51 height 5
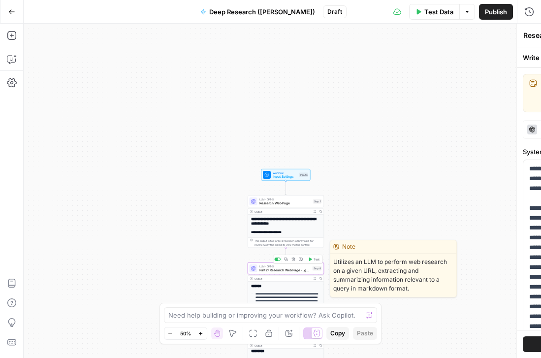
type textarea "Part 2: Research Web Page - .gov / .edu Only"
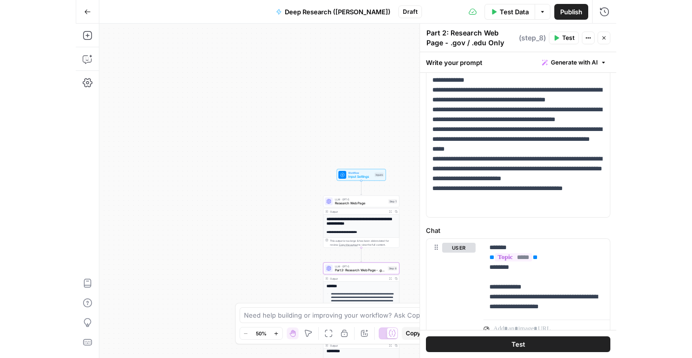
scroll to position [230, 0]
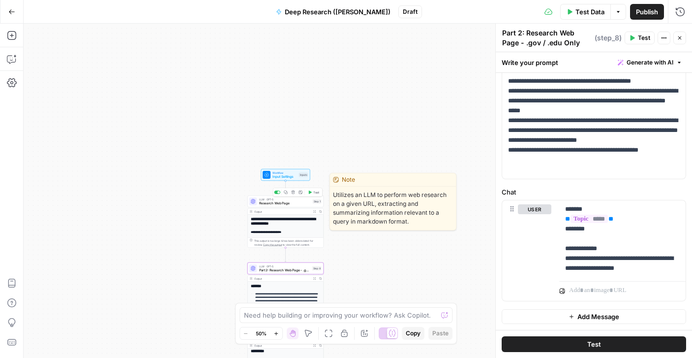
click at [288, 203] on span "Research Web Page" at bounding box center [285, 203] width 52 height 5
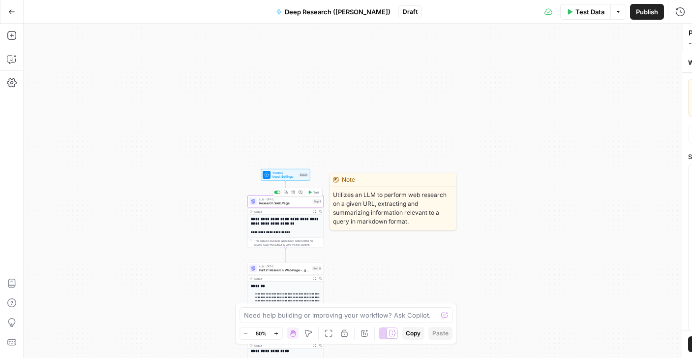
type textarea "Research Web Page"
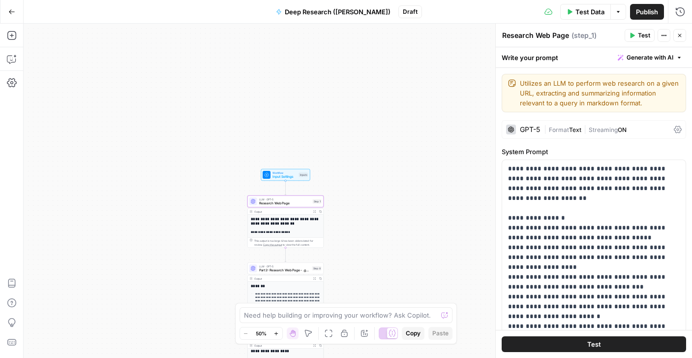
click at [280, 178] on span "Input Settings" at bounding box center [285, 176] width 25 height 5
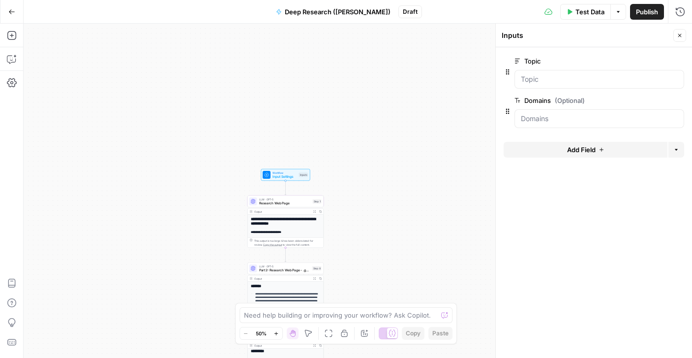
click at [264, 199] on span "LLM · GPT-5" at bounding box center [285, 199] width 52 height 4
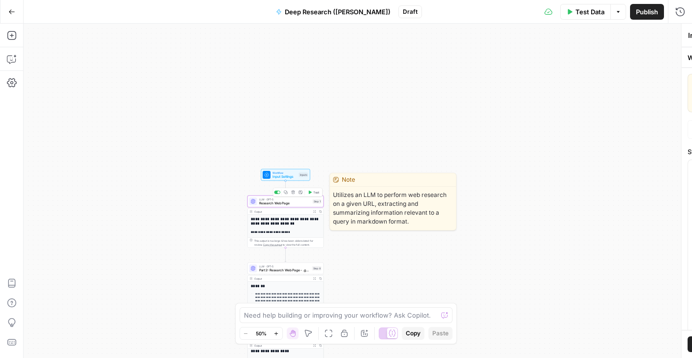
type textarea "Research Web Page"
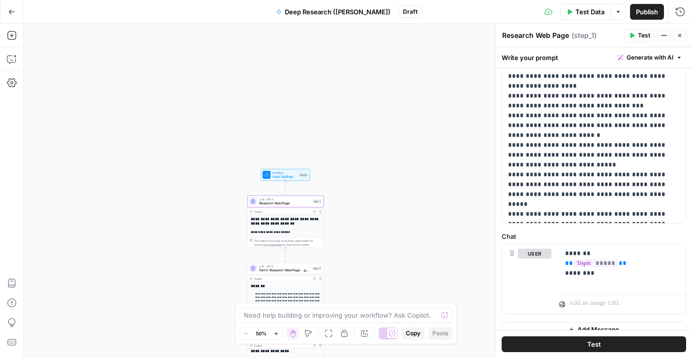
scroll to position [194, 0]
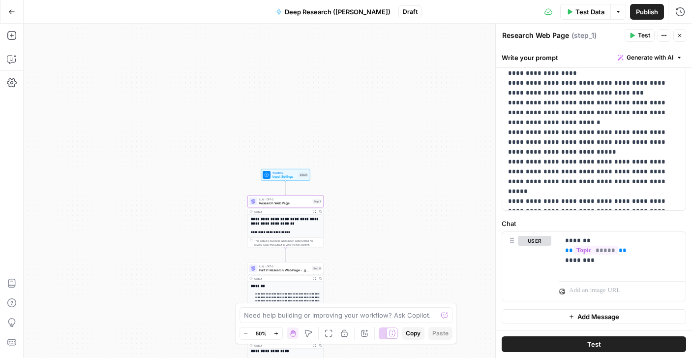
click at [282, 223] on h2 "**********" at bounding box center [286, 221] width 70 height 9
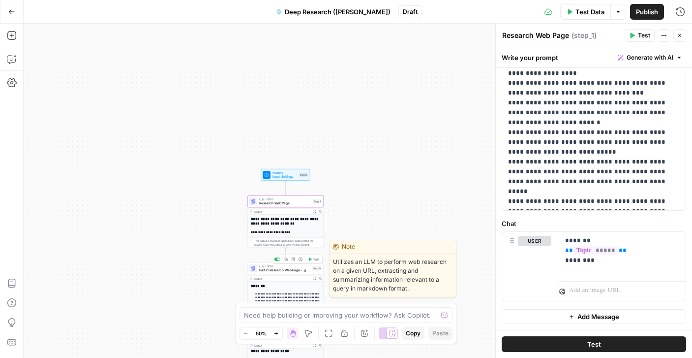
click at [286, 271] on span "Part 2: Research Web Page - .gov / .edu Only" at bounding box center [284, 270] width 51 height 5
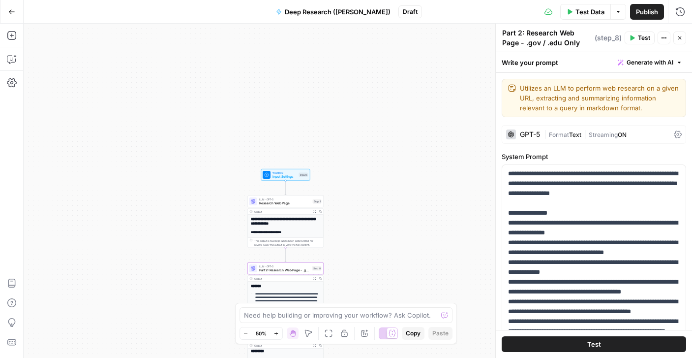
click at [540, 136] on icon at bounding box center [678, 134] width 8 height 8
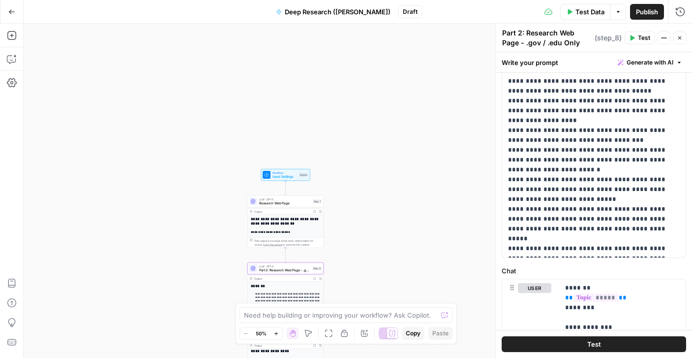
scroll to position [652, 0]
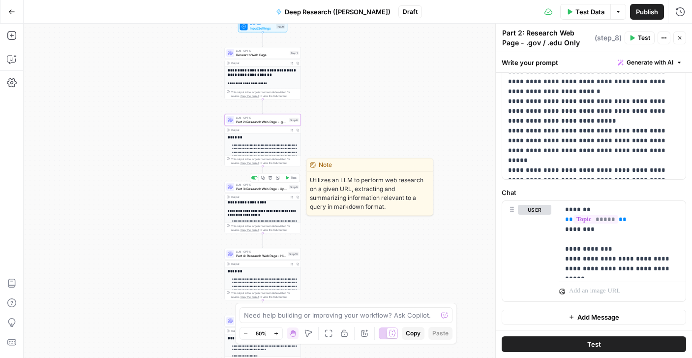
click at [248, 189] on span "Part 3: Research Web Page - Updated Date + Two Sources Supporting" at bounding box center [261, 188] width 51 height 5
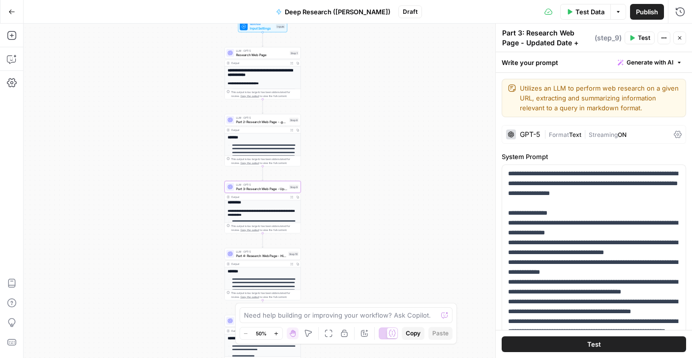
click at [540, 138] on icon at bounding box center [678, 134] width 8 height 8
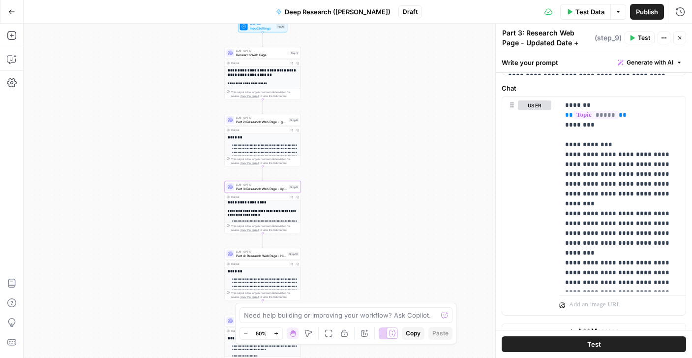
scroll to position [770, 0]
